Goal: Transaction & Acquisition: Purchase product/service

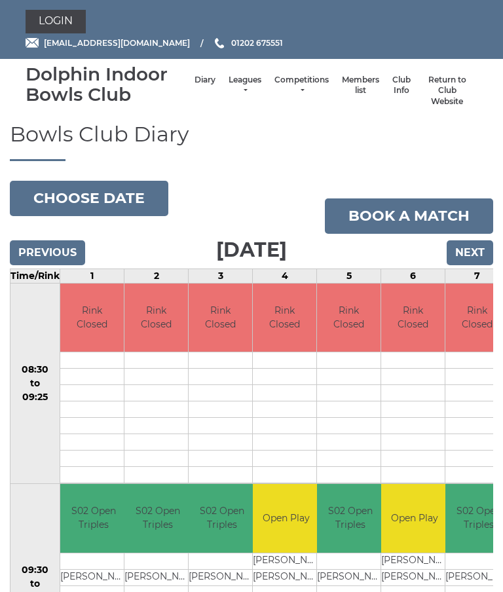
click at [63, 17] on link "Login" at bounding box center [56, 22] width 60 height 24
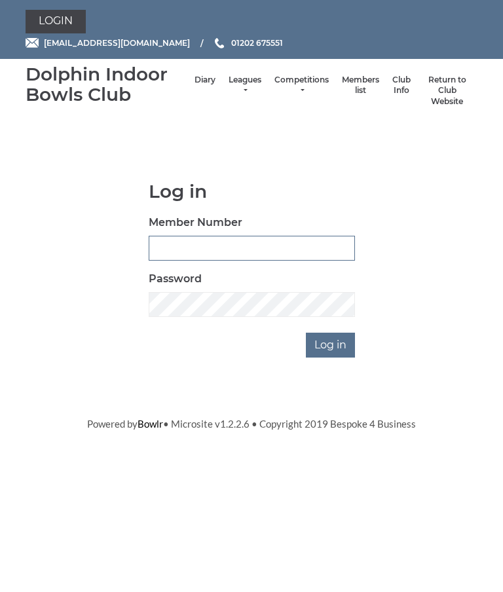
click at [183, 249] on input "Member Number" at bounding box center [252, 248] width 206 height 25
type input "2892"
click at [334, 343] on input "Log in" at bounding box center [330, 344] width 49 height 25
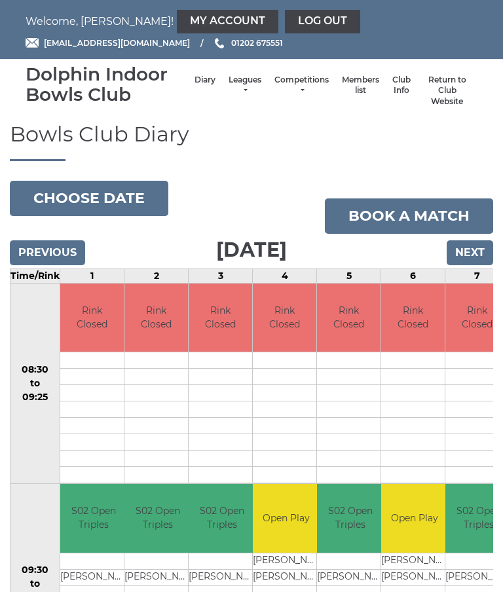
click at [440, 91] on link "Return to Club Website" at bounding box center [446, 91] width 47 height 33
click at [392, 92] on link "Club Info" at bounding box center [401, 86] width 18 height 22
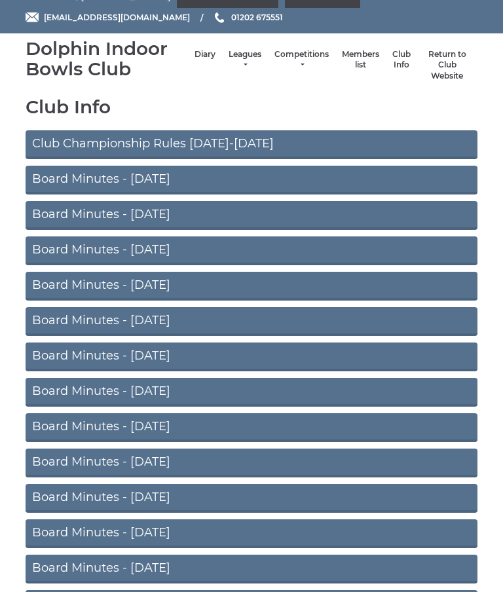
scroll to position [25, 0]
click at [165, 181] on link "Board Minutes - July 2025" at bounding box center [252, 180] width 452 height 29
click at [342, 71] on link "Members list" at bounding box center [360, 60] width 37 height 22
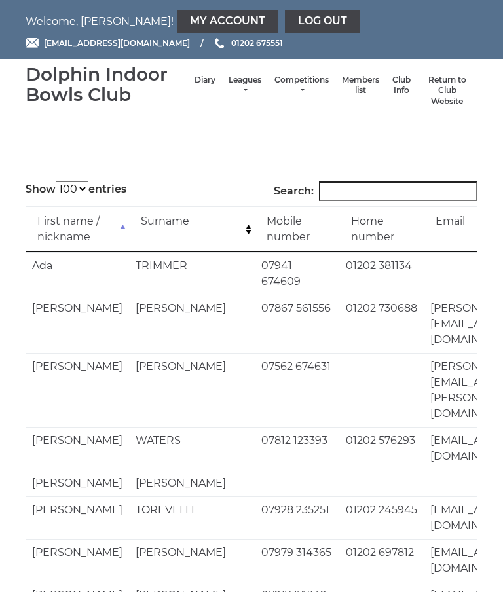
select select "100"
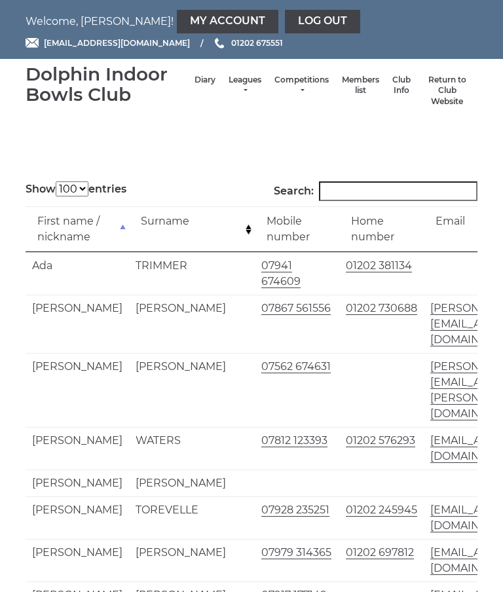
click at [441, 90] on link "Return to Club Website" at bounding box center [446, 91] width 47 height 33
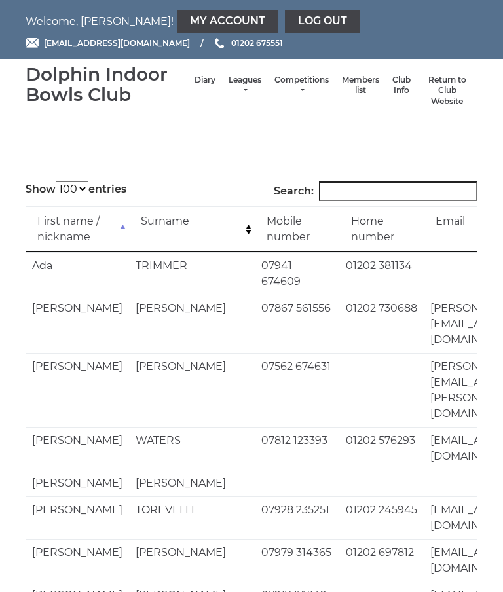
select select "100"
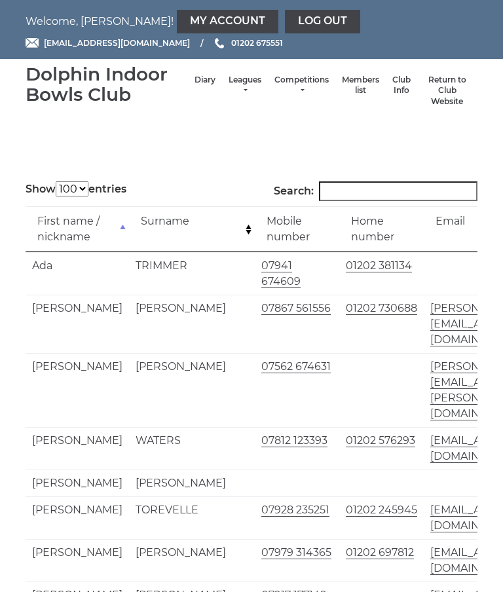
click at [392, 93] on link "Club Info" at bounding box center [401, 86] width 18 height 22
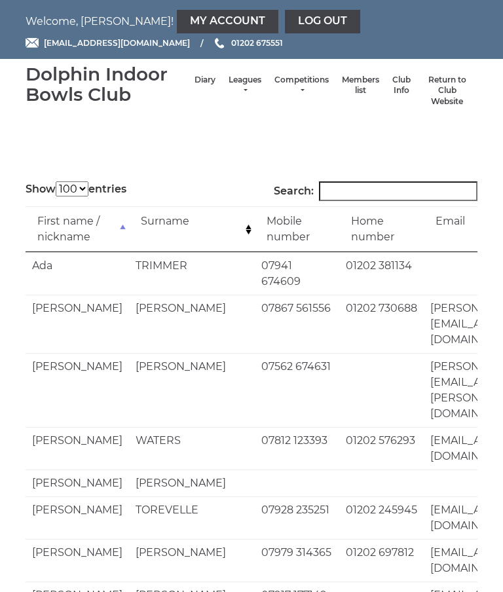
select select "100"
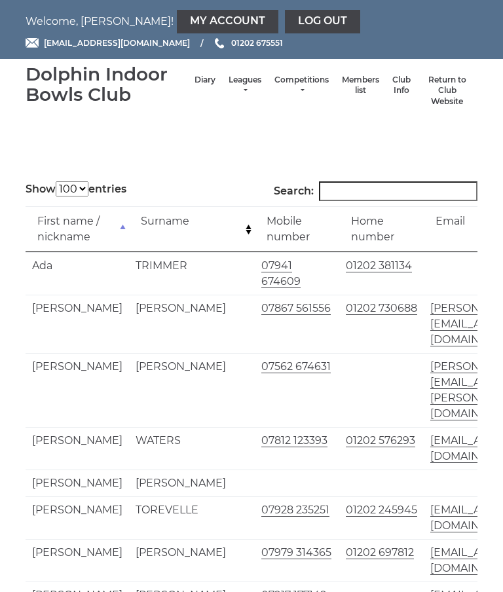
click at [229, 94] on link "Leagues" at bounding box center [244, 86] width 33 height 22
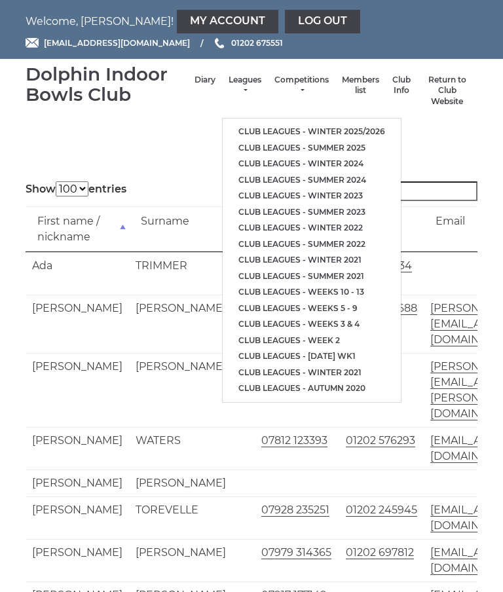
click at [194, 86] on link "Diary" at bounding box center [204, 80] width 21 height 11
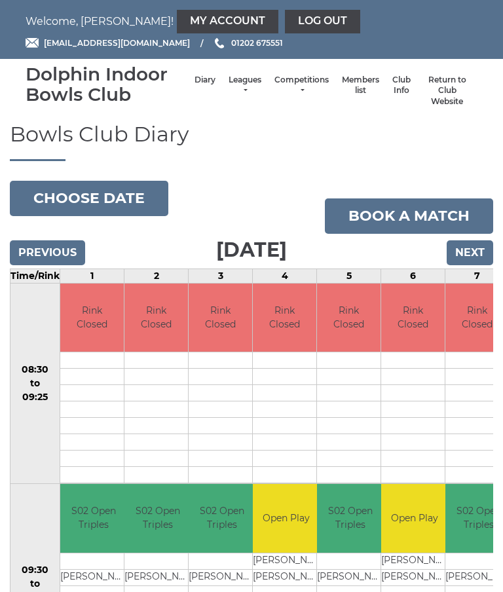
click at [423, 219] on link "Book a match" at bounding box center [409, 215] width 168 height 35
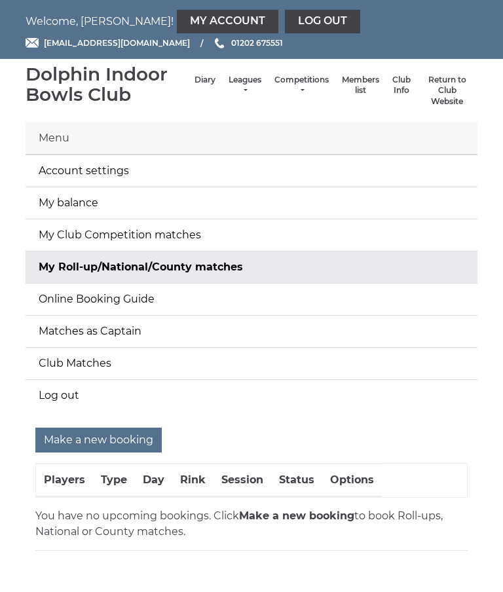
click at [180, 206] on link "My balance" at bounding box center [252, 202] width 452 height 31
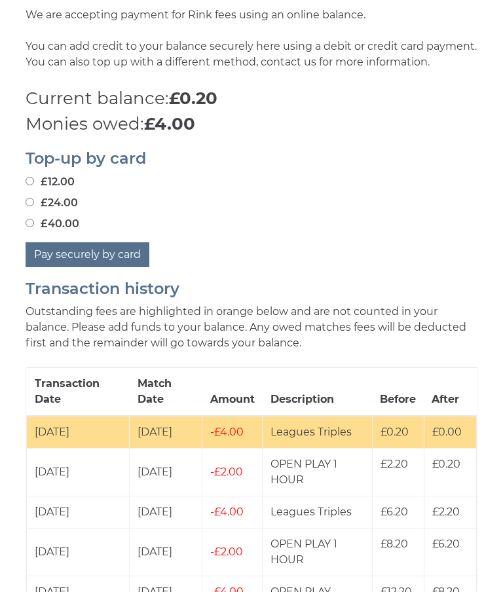
scroll to position [453, 0]
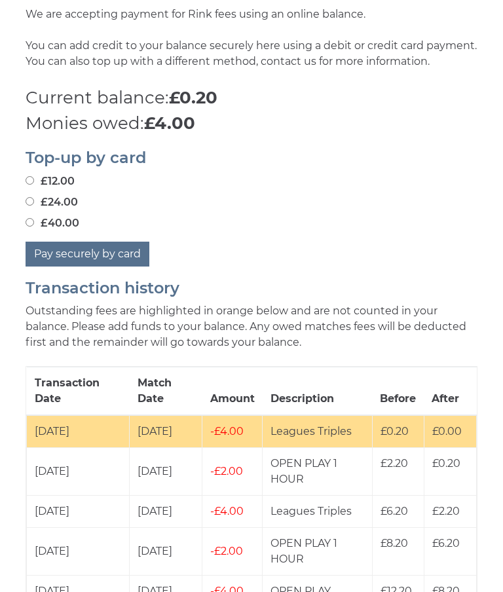
click at [33, 198] on input "£24.00" at bounding box center [30, 202] width 9 height 9
radio input "true"
click at [116, 255] on button "Pay securely by card" at bounding box center [88, 254] width 124 height 25
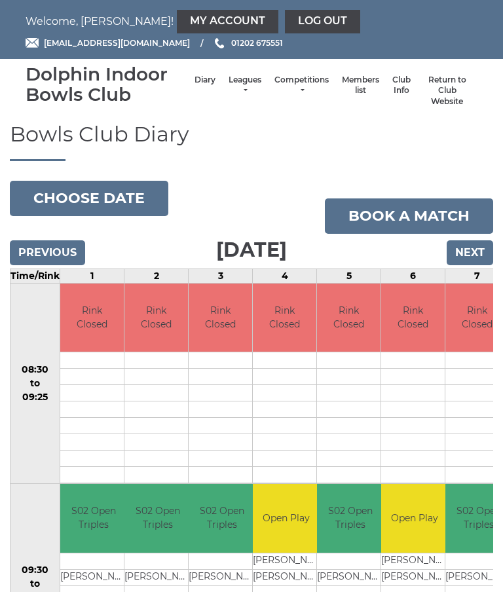
click at [232, 92] on link "Leagues" at bounding box center [244, 86] width 33 height 22
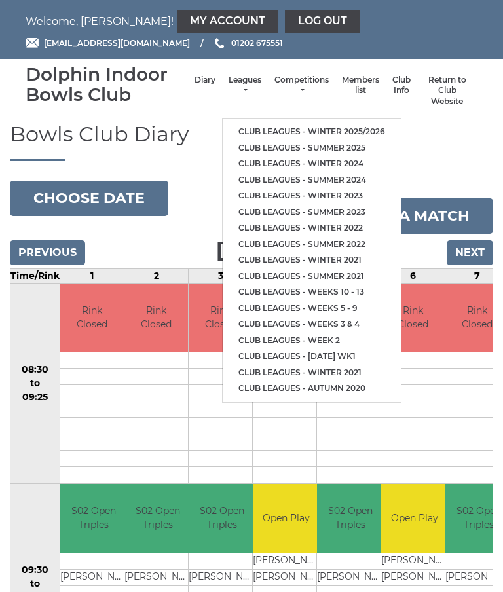
click at [358, 126] on link "Club leagues - Winter 2025/2026" at bounding box center [311, 132] width 178 height 16
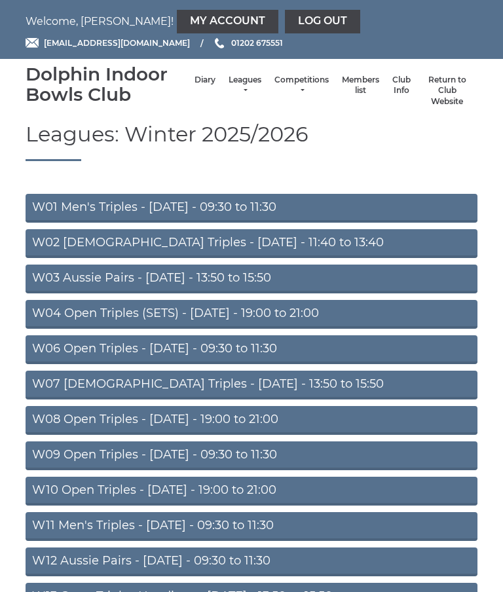
click at [240, 353] on link "W06 Open Triples - Tuesday - 09:30 to 11:30" at bounding box center [252, 349] width 452 height 29
click at [240, 209] on link "W01 Men's Triples - Monday - 09:30 to 11:30" at bounding box center [252, 208] width 452 height 29
click at [236, 88] on link "Leagues" at bounding box center [244, 86] width 33 height 22
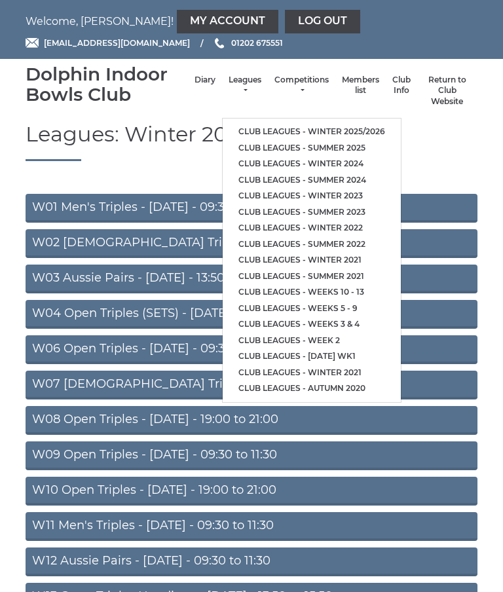
click at [336, 146] on link "Club leagues - Summer 2025" at bounding box center [311, 148] width 178 height 16
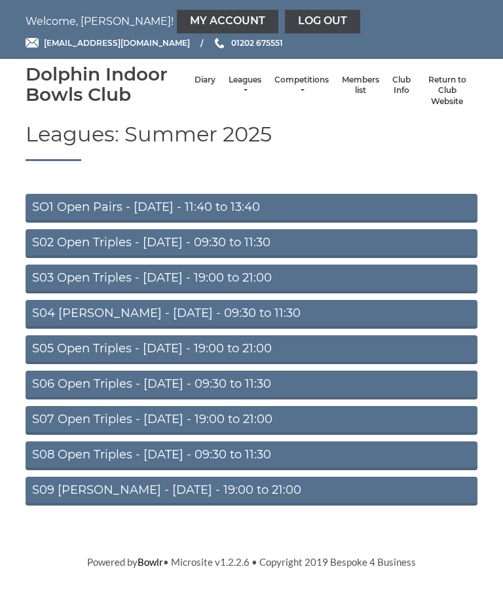
click at [251, 242] on link "S02 Open Triples - Tuesday - 09:30 to 11:30" at bounding box center [252, 243] width 452 height 29
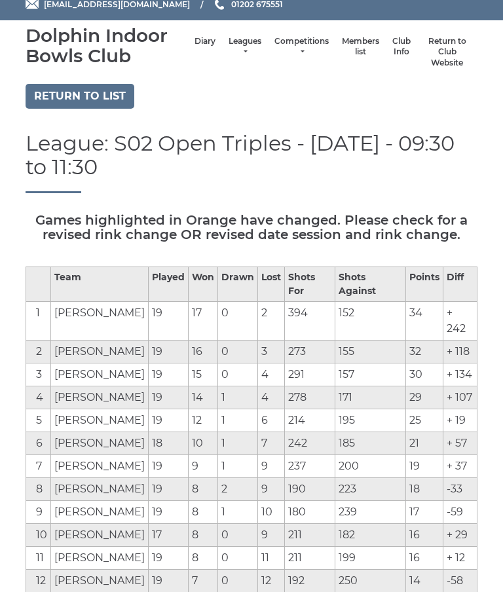
scroll to position [40, 0]
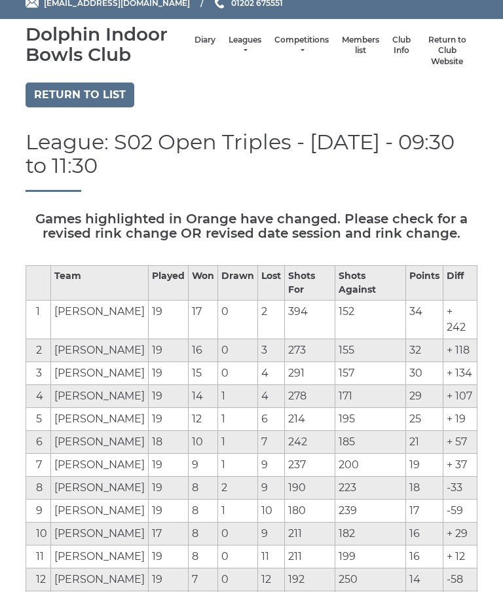
click at [266, 544] on td "11" at bounding box center [271, 555] width 27 height 23
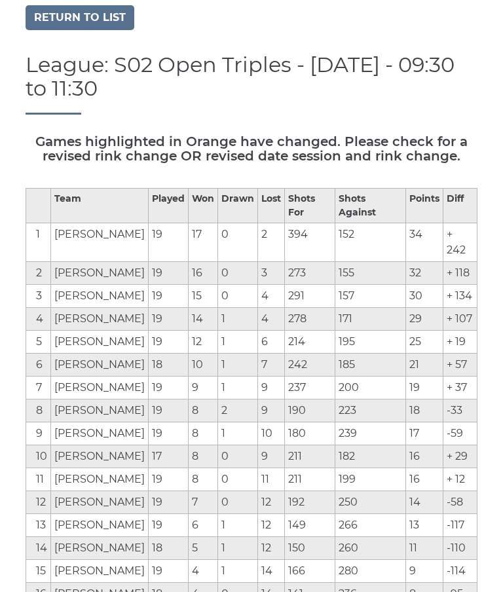
scroll to position [0, 0]
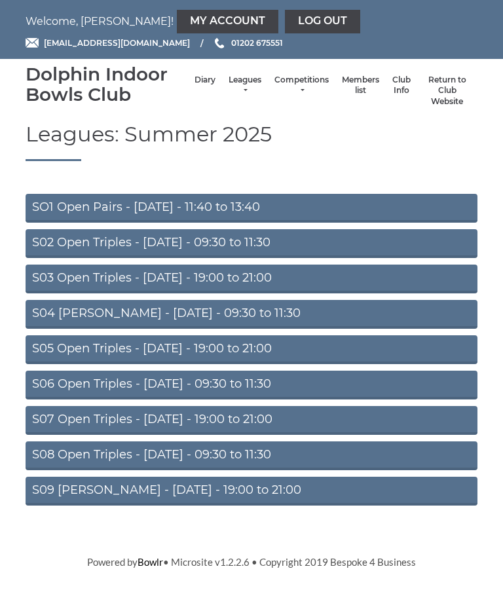
click at [272, 382] on link "S06 Open Triples - [DATE] - 09:30 to 11:30" at bounding box center [252, 384] width 452 height 29
